Goal: Obtain resource: Download file/media

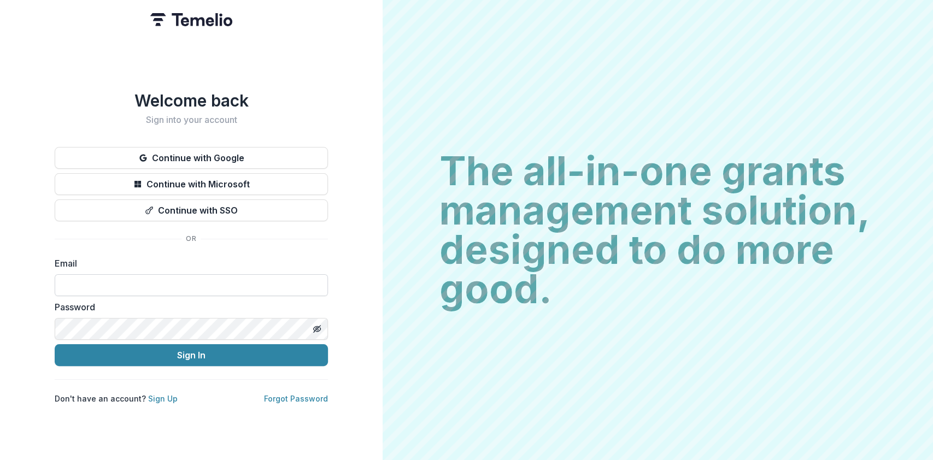
click at [117, 276] on input at bounding box center [191, 285] width 273 height 22
type input "**********"
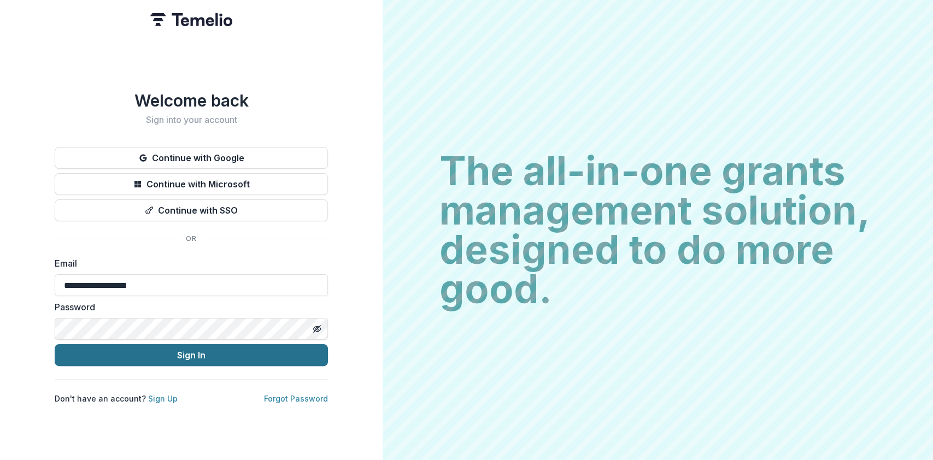
click at [184, 348] on button "Sign In" at bounding box center [191, 355] width 273 height 22
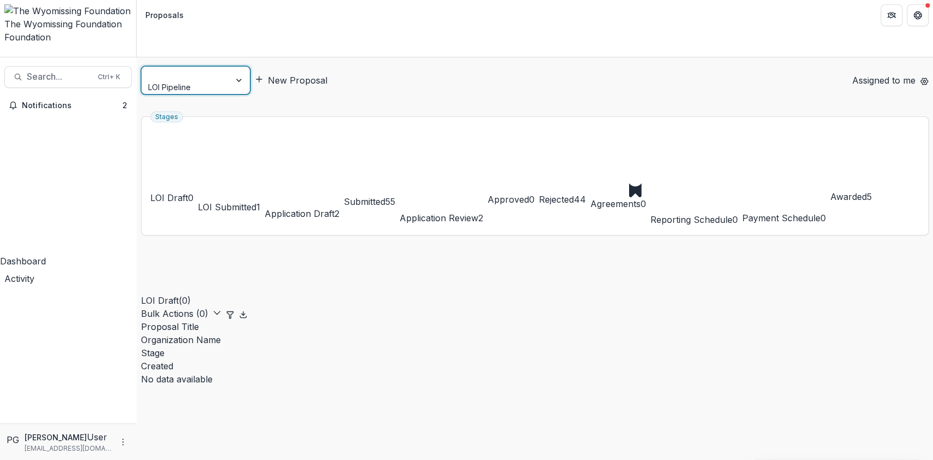
click at [239, 67] on div at bounding box center [240, 80] width 20 height 27
click at [210, 460] on div "Non-LOI Pipeline" at bounding box center [466, 466] width 933 height 13
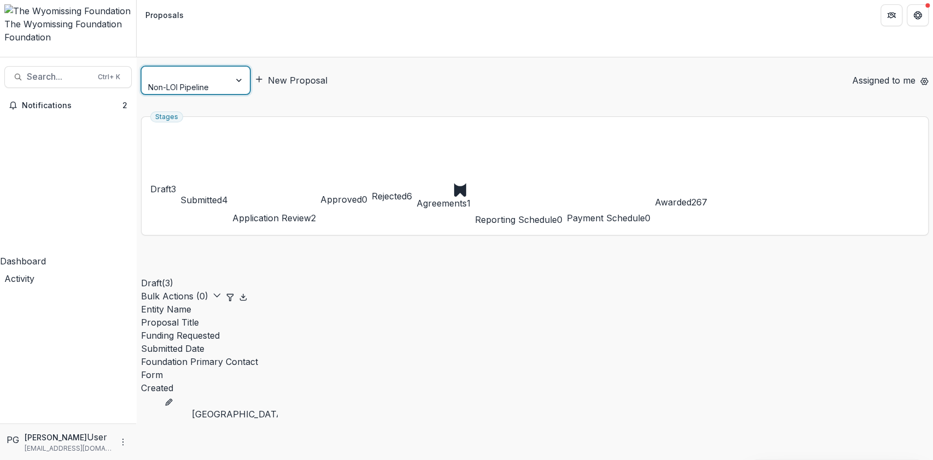
click at [241, 67] on div at bounding box center [240, 80] width 20 height 27
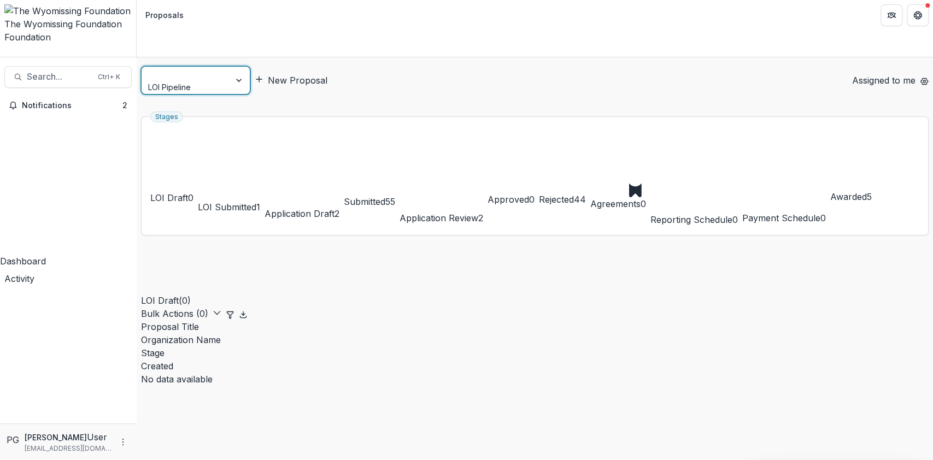
click at [241, 67] on div at bounding box center [240, 80] width 20 height 27
click at [198, 460] on div "Non-LOI Pipeline" at bounding box center [466, 466] width 933 height 13
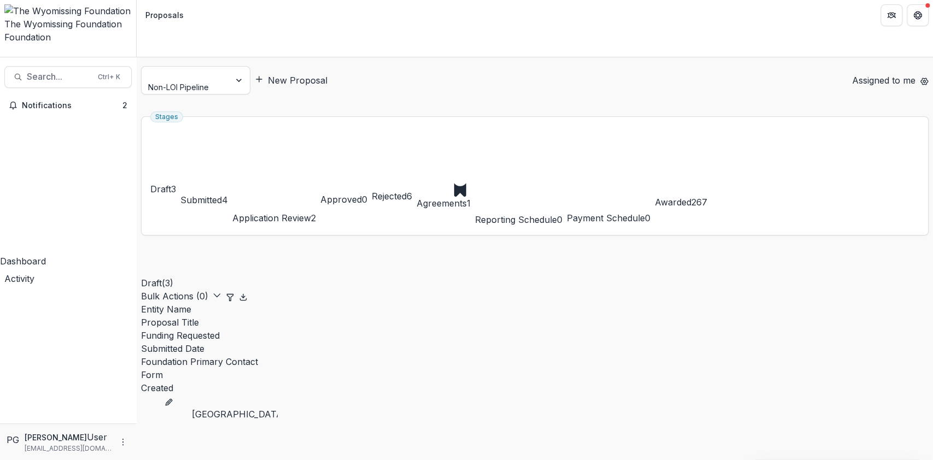
click at [38, 72] on span "Search..." at bounding box center [59, 77] width 64 height 10
type input "****"
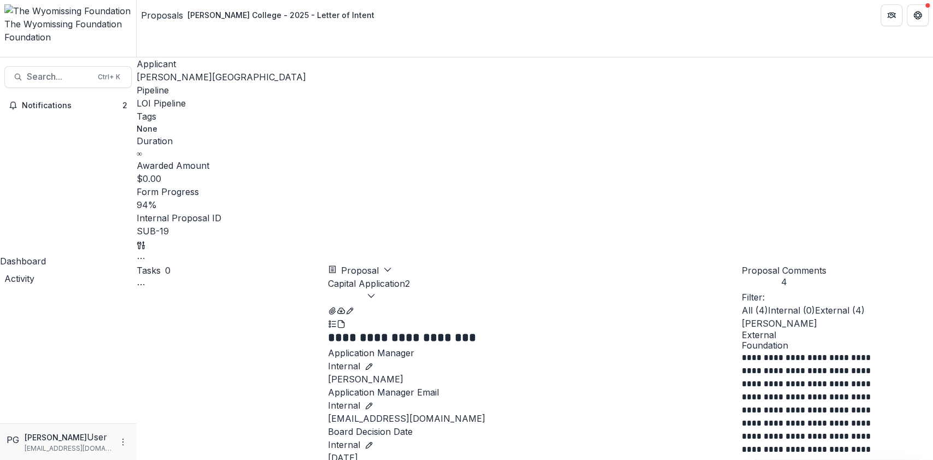
scroll to position [2123, 0]
click at [9, 460] on icon "Close" at bounding box center [4, 467] width 9 height 9
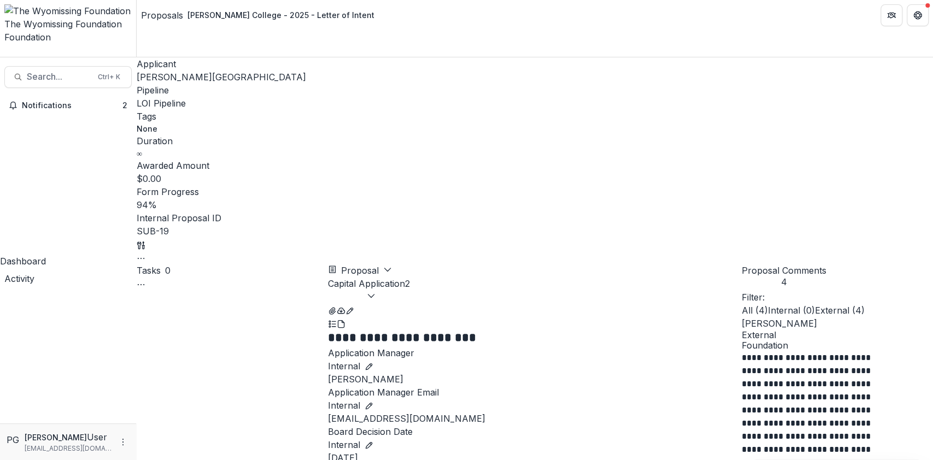
click at [9, 460] on button "Close" at bounding box center [4, 466] width 9 height 13
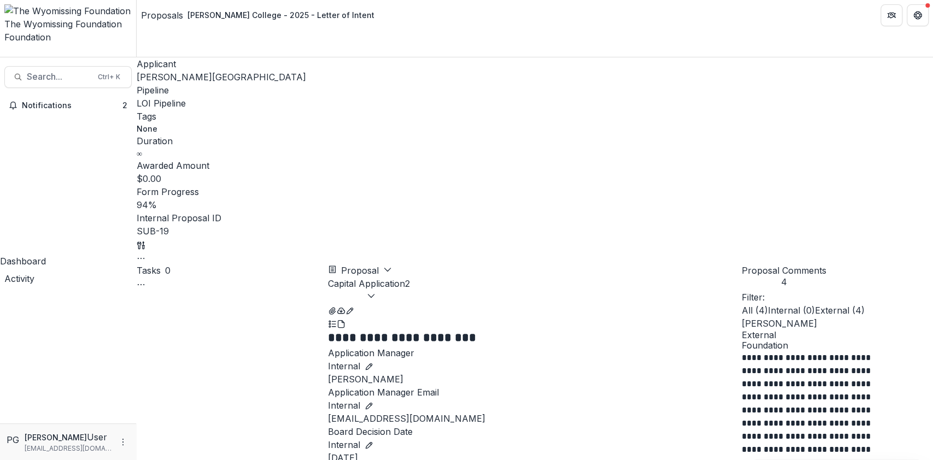
click at [9, 460] on icon "Close" at bounding box center [4, 467] width 9 height 9
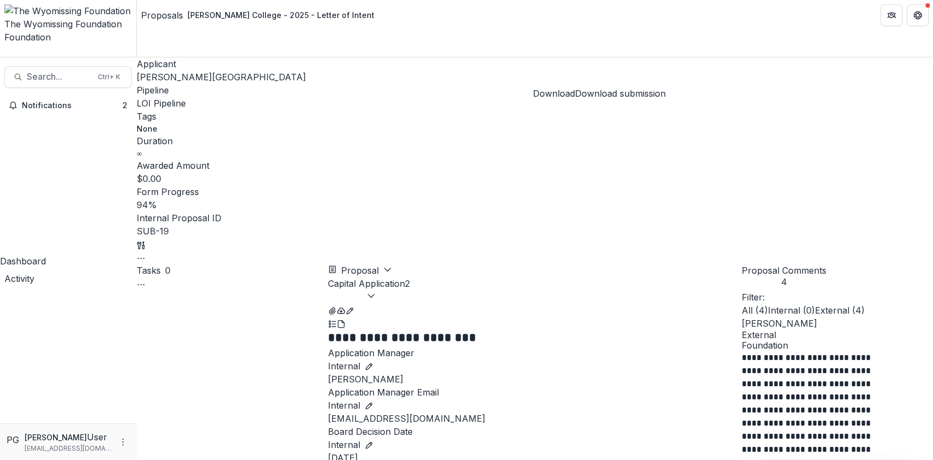
click at [345, 307] on icon "button" at bounding box center [341, 311] width 9 height 9
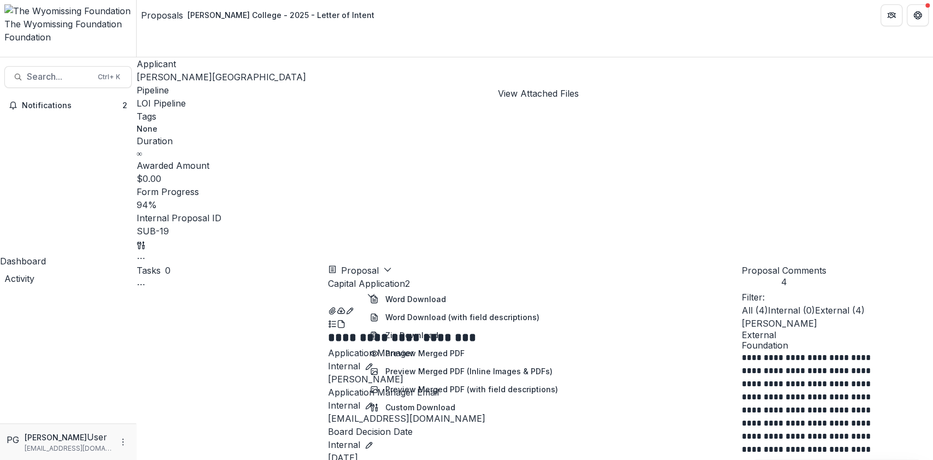
click at [337, 307] on icon "View Attached Files" at bounding box center [332, 311] width 9 height 9
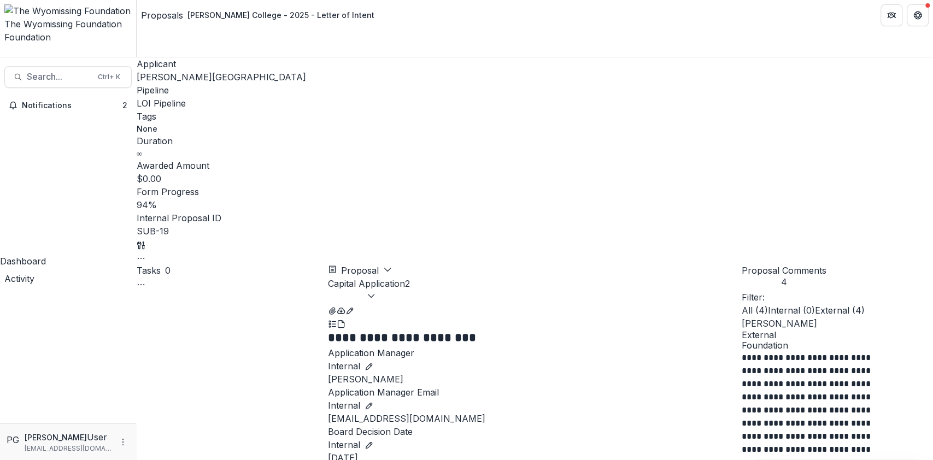
scroll to position [272, 0]
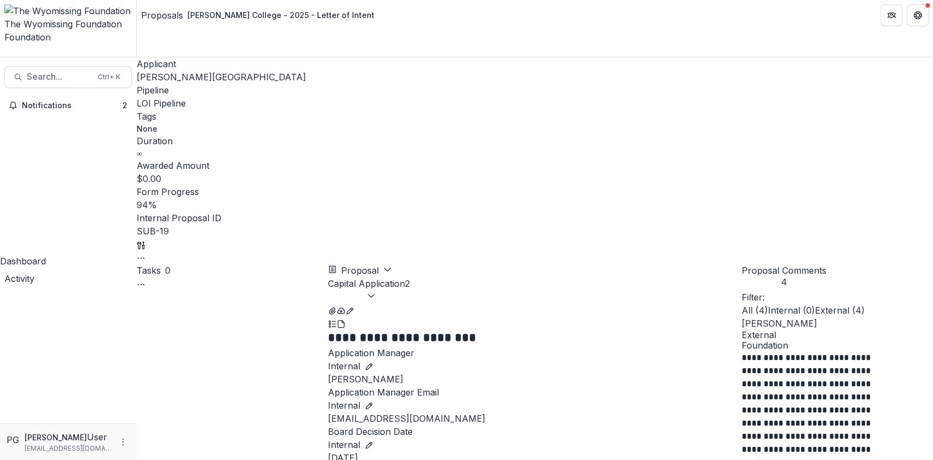
click at [375, 291] on icon "button" at bounding box center [371, 295] width 9 height 9
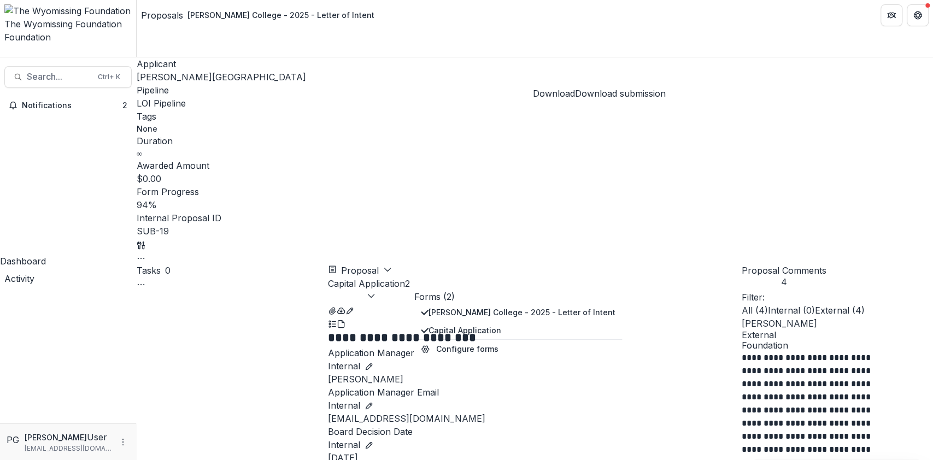
click at [345, 307] on icon "button" at bounding box center [341, 311] width 9 height 9
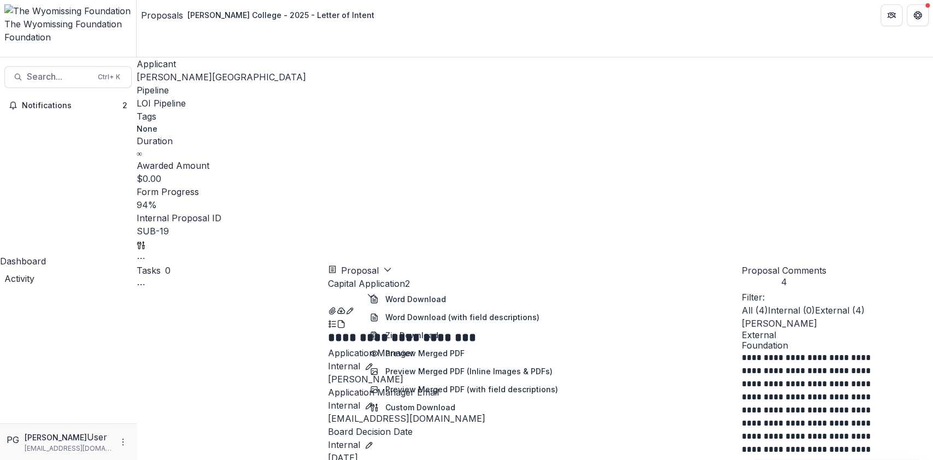
click at [345, 320] on icon "PDF view" at bounding box center [341, 324] width 9 height 9
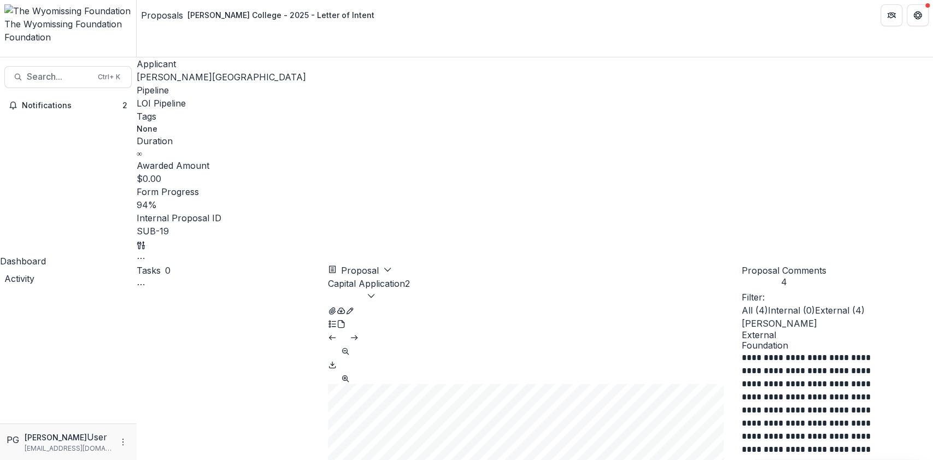
click at [337, 361] on icon "Download PDF" at bounding box center [332, 365] width 9 height 9
